Goal: Check status: Check status

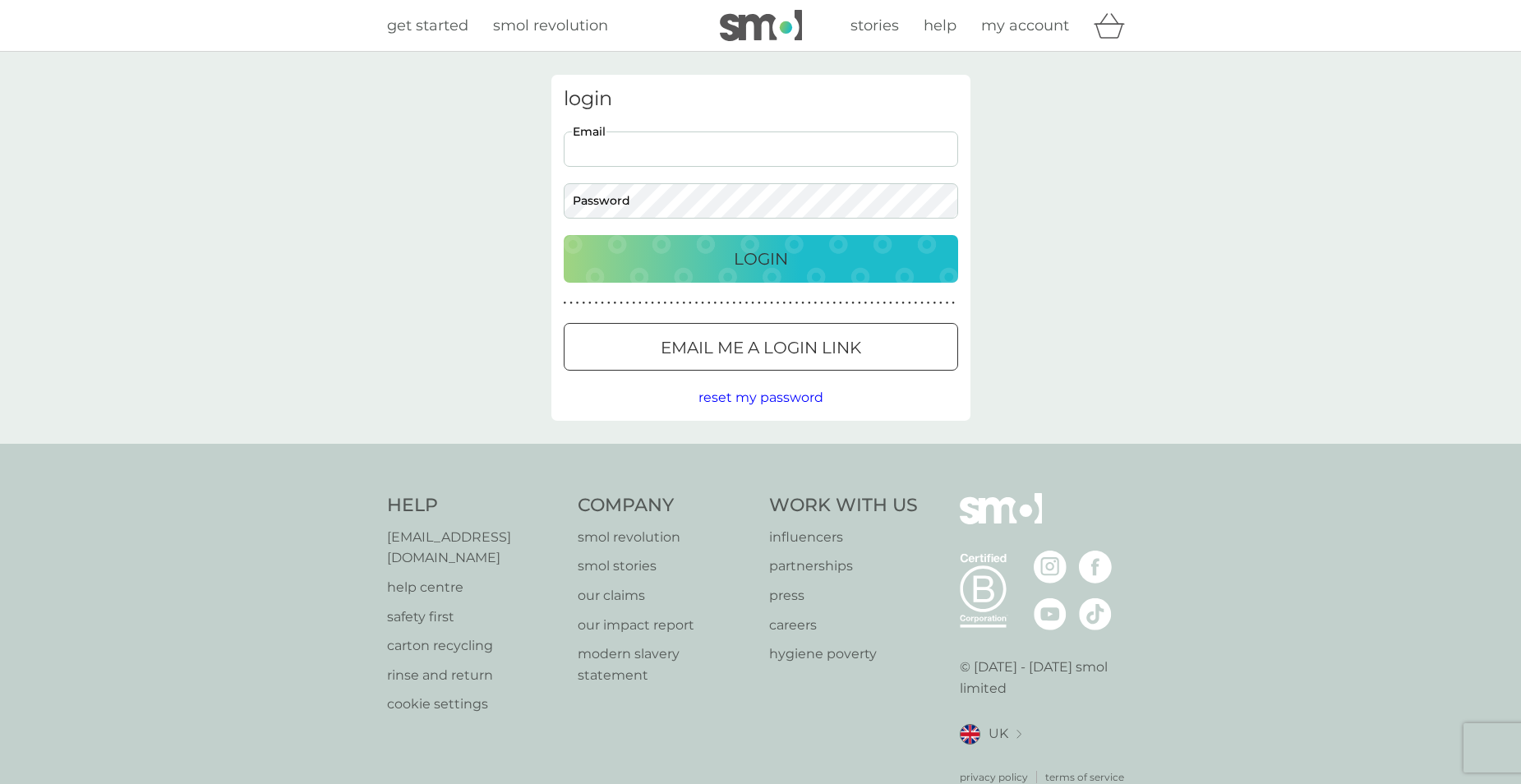
click at [868, 142] on input "Email" at bounding box center [760, 148] width 394 height 35
type input "r_morrison26@live.co.uk"
click at [776, 251] on p "Login" at bounding box center [760, 259] width 54 height 26
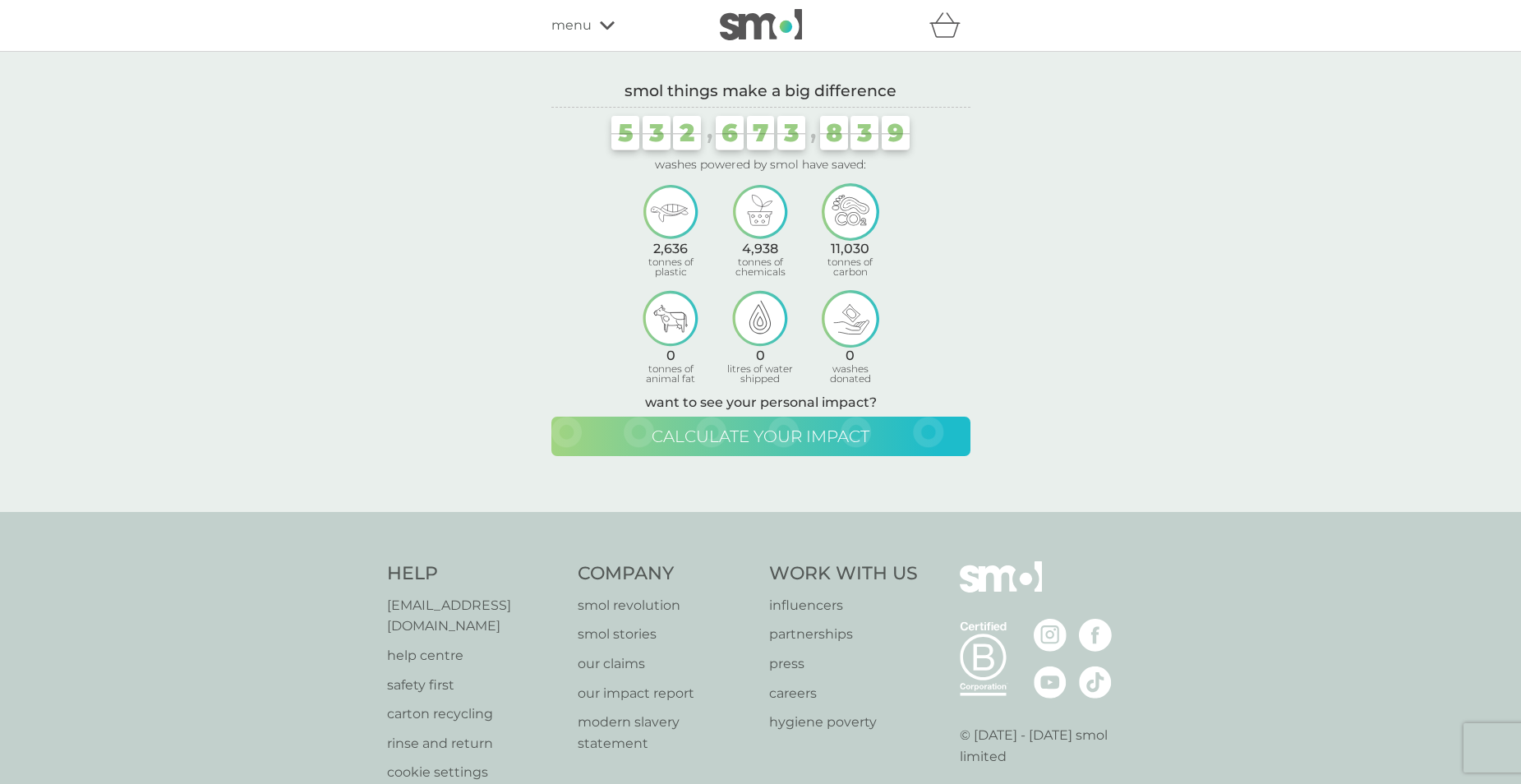
click at [794, 439] on span "calculate your impact" at bounding box center [760, 436] width 218 height 20
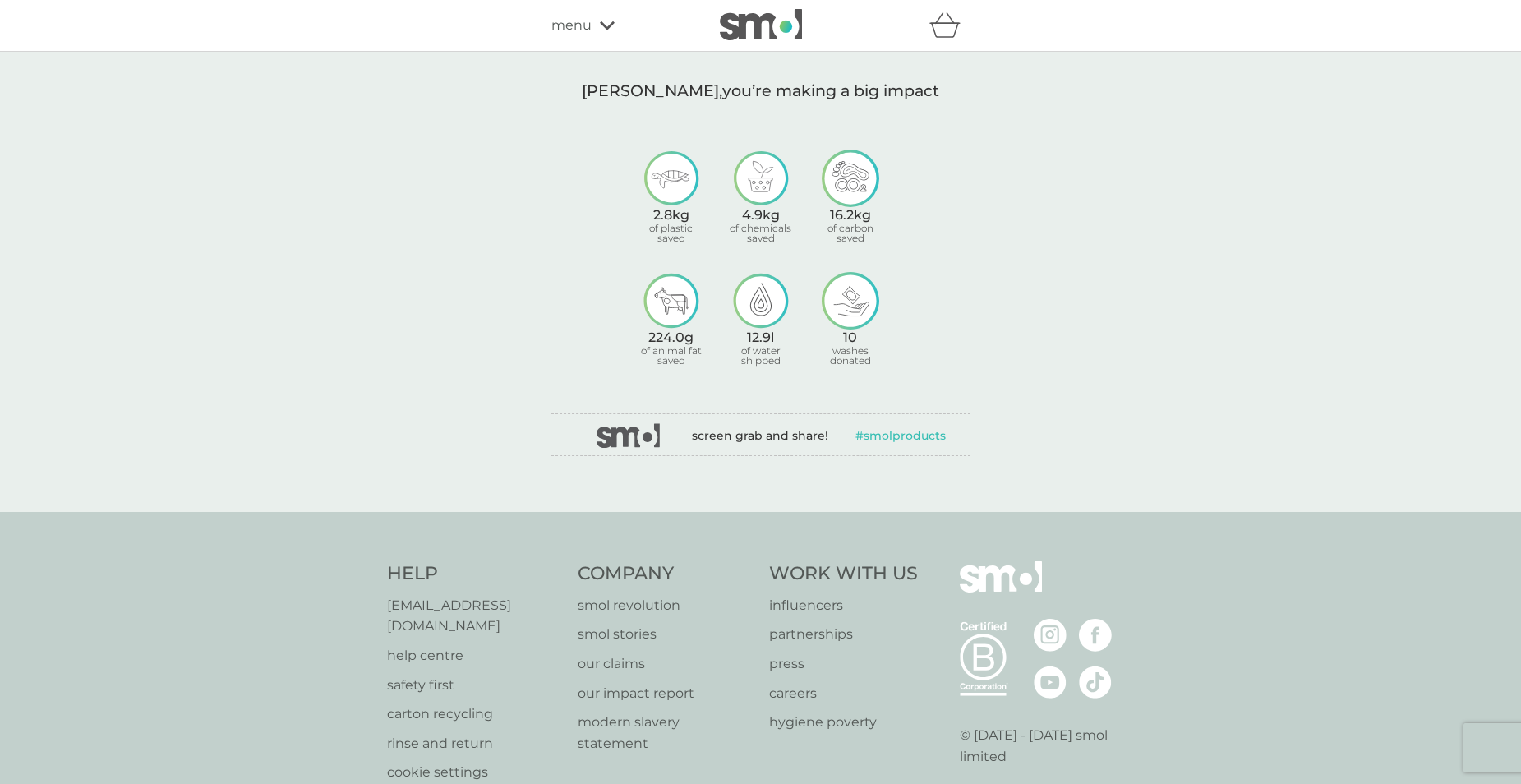
click at [609, 21] on icon at bounding box center [607, 26] width 15 height 9
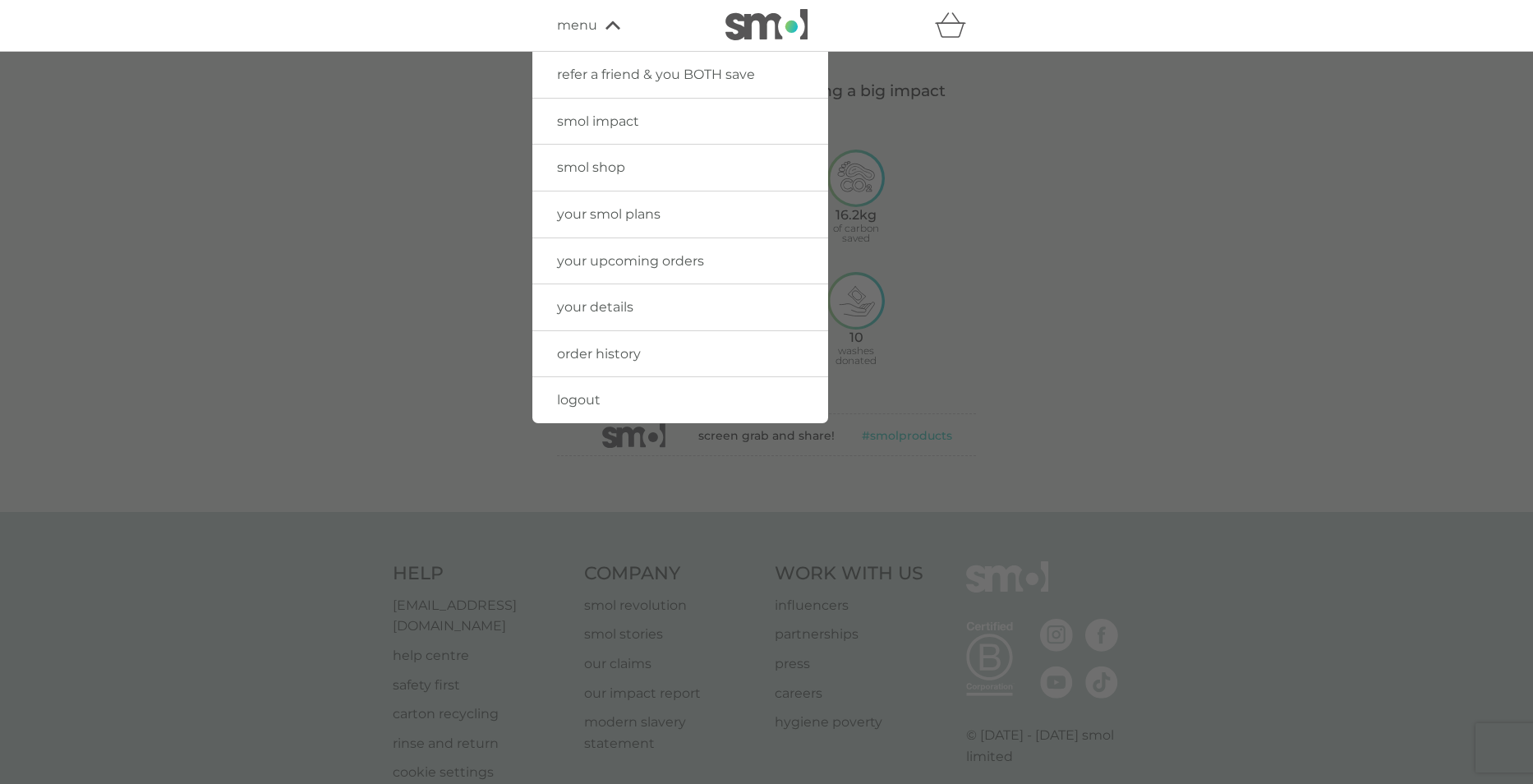
click at [628, 346] on span "order history" at bounding box center [599, 354] width 84 height 16
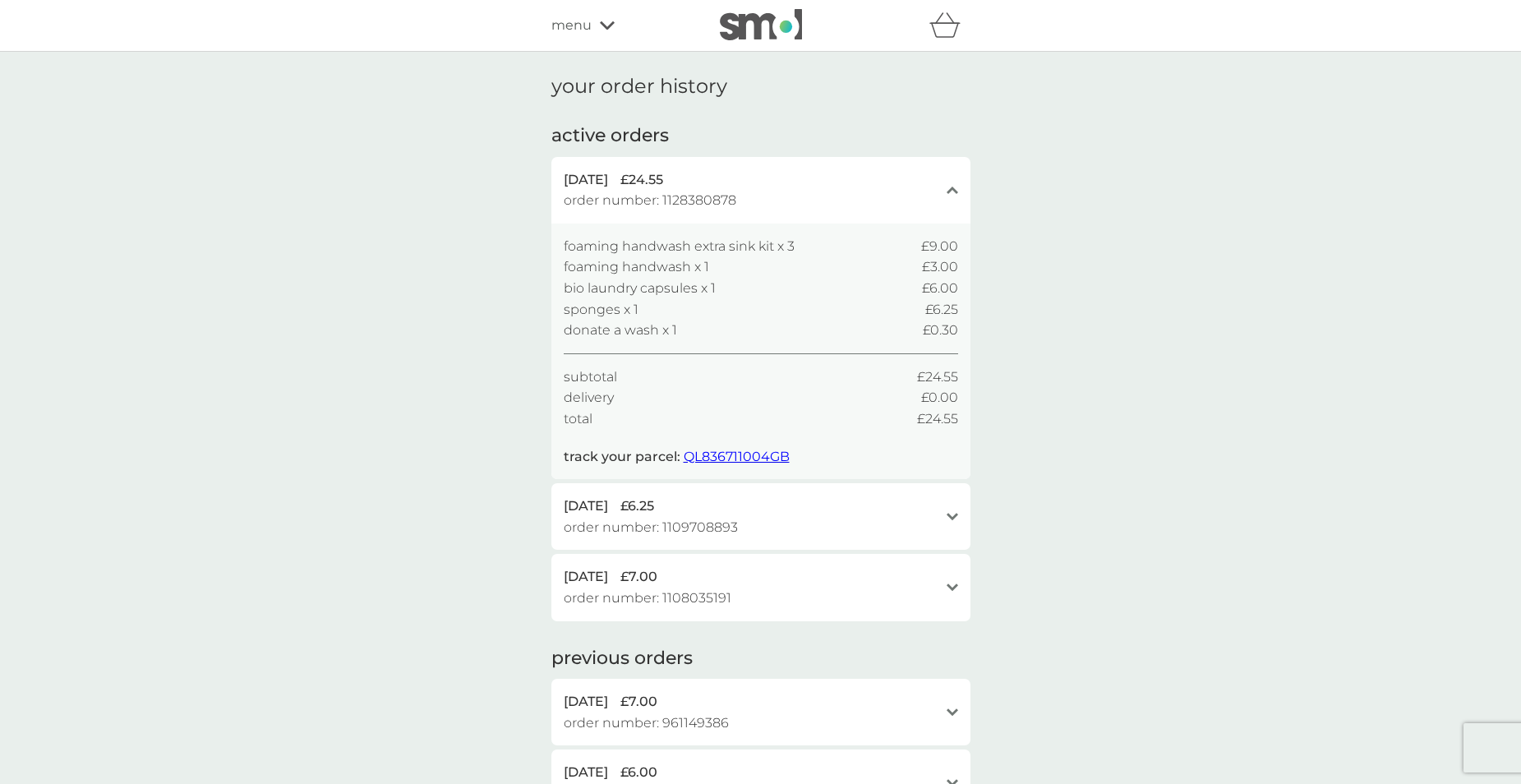
drag, startPoint x: 1001, startPoint y: 240, endPoint x: 982, endPoint y: 235, distance: 19.6
click at [992, 236] on div "your order history active orders [DATE] £24.55 order number: 1128380878 close f…" at bounding box center [760, 652] width 1521 height 1199
click at [946, 190] on div "[DATE] £24.55 order number: 1128380878 close" at bounding box center [760, 190] width 419 height 66
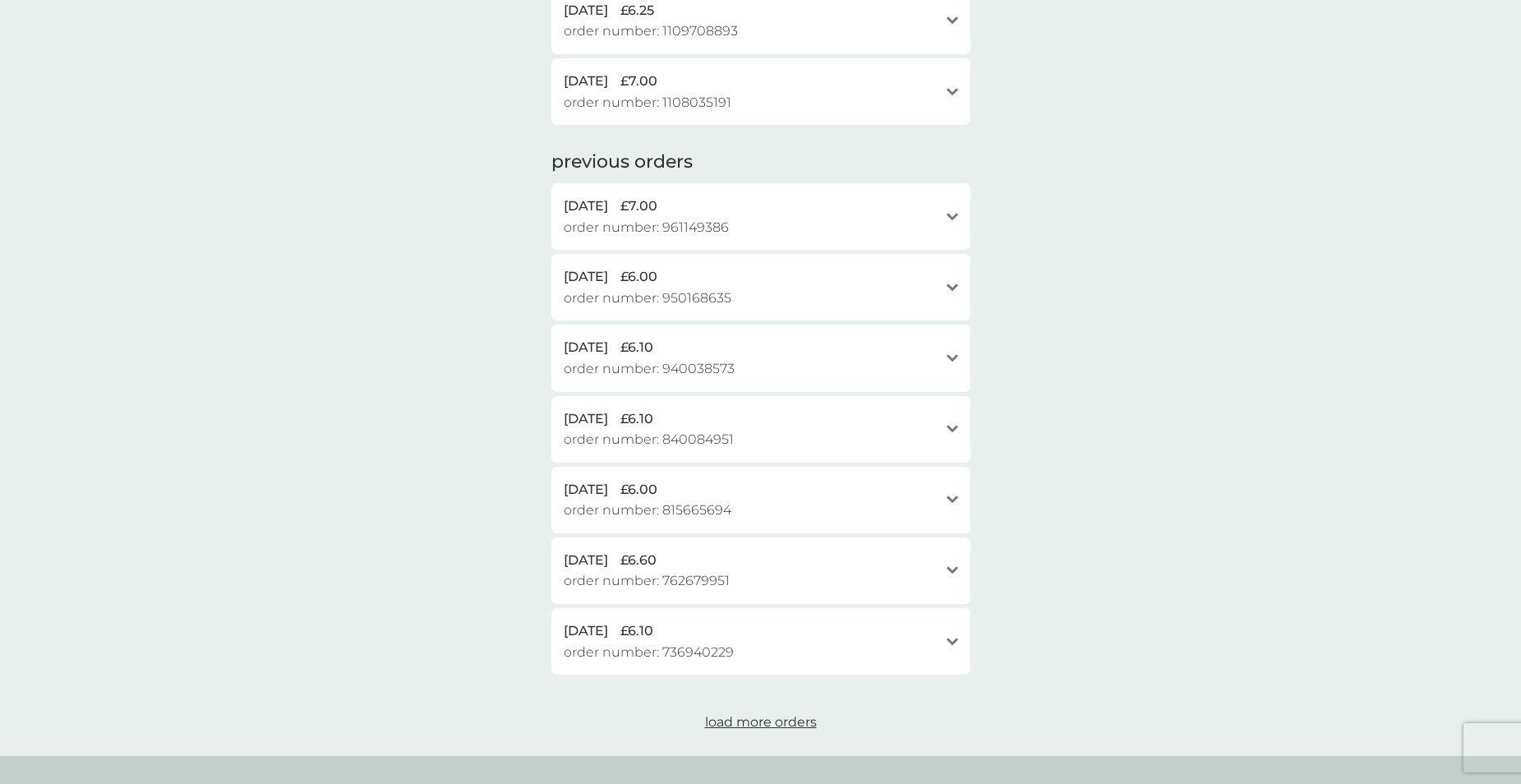
scroll to position [328, 0]
